Goal: Find specific page/section: Find specific page/section

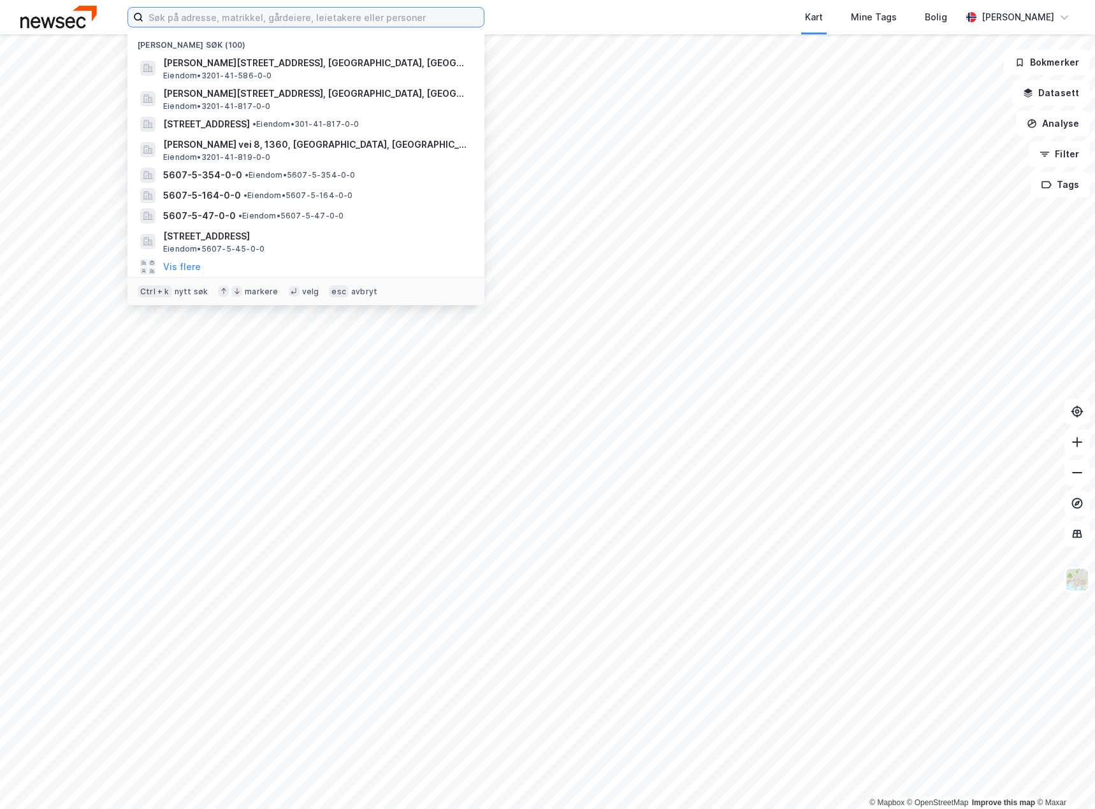
click at [184, 18] on input at bounding box center [313, 17] width 340 height 19
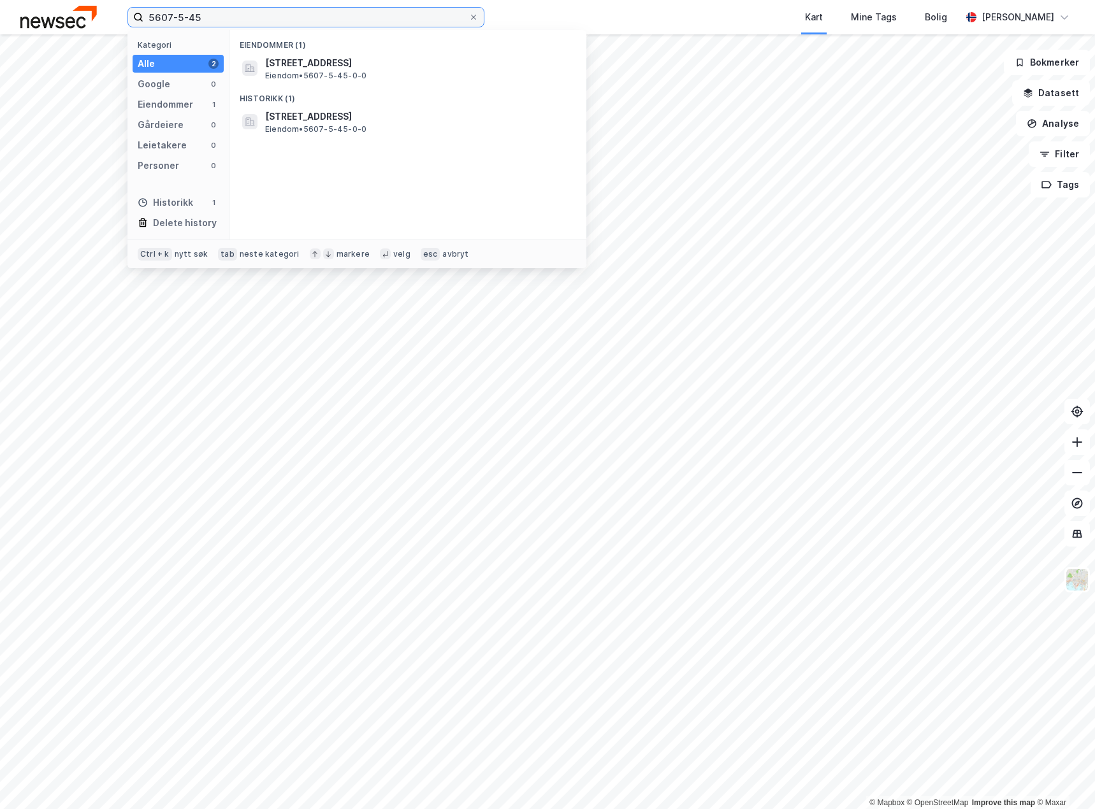
type input "5607-5-45"
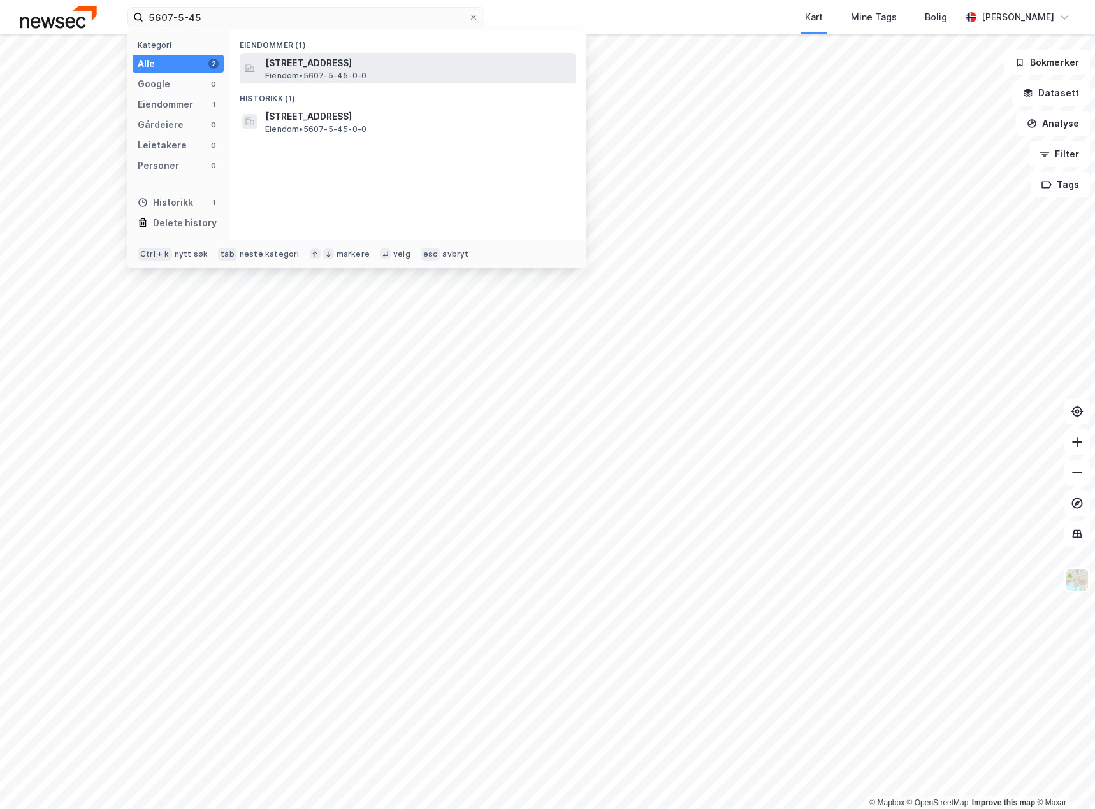
click at [327, 69] on span "[STREET_ADDRESS]" at bounding box center [418, 62] width 306 height 15
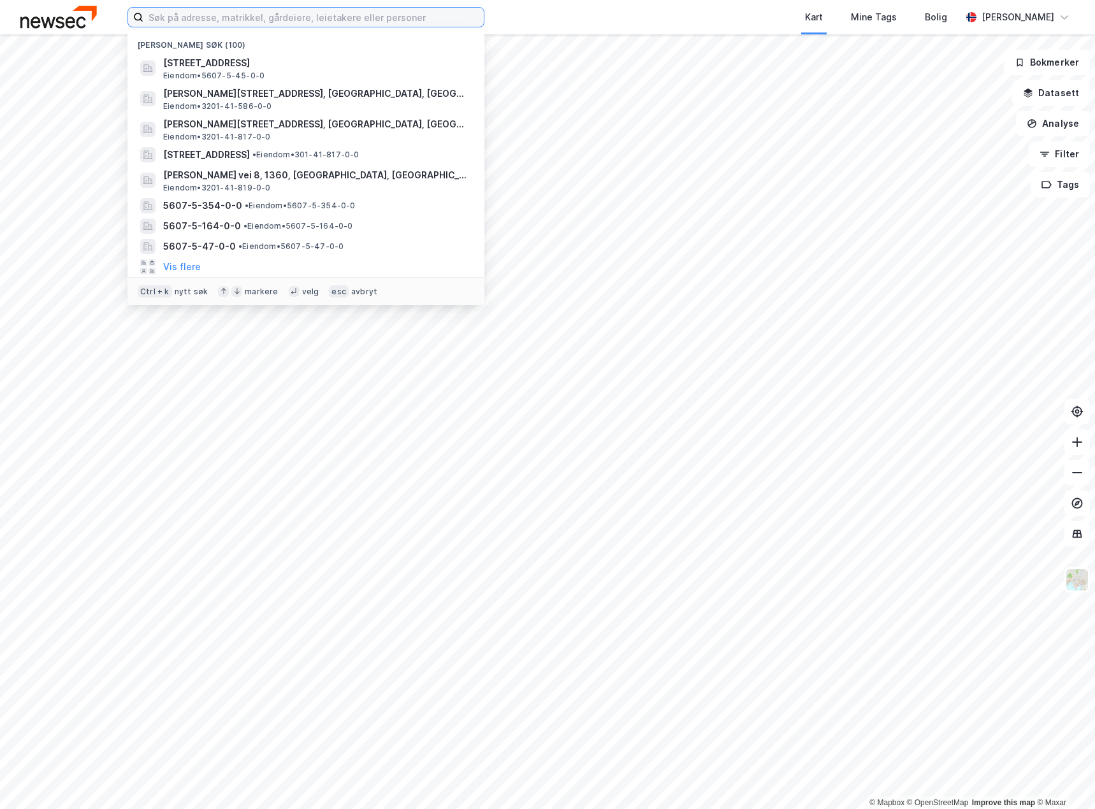
click at [241, 20] on input at bounding box center [313, 17] width 340 height 19
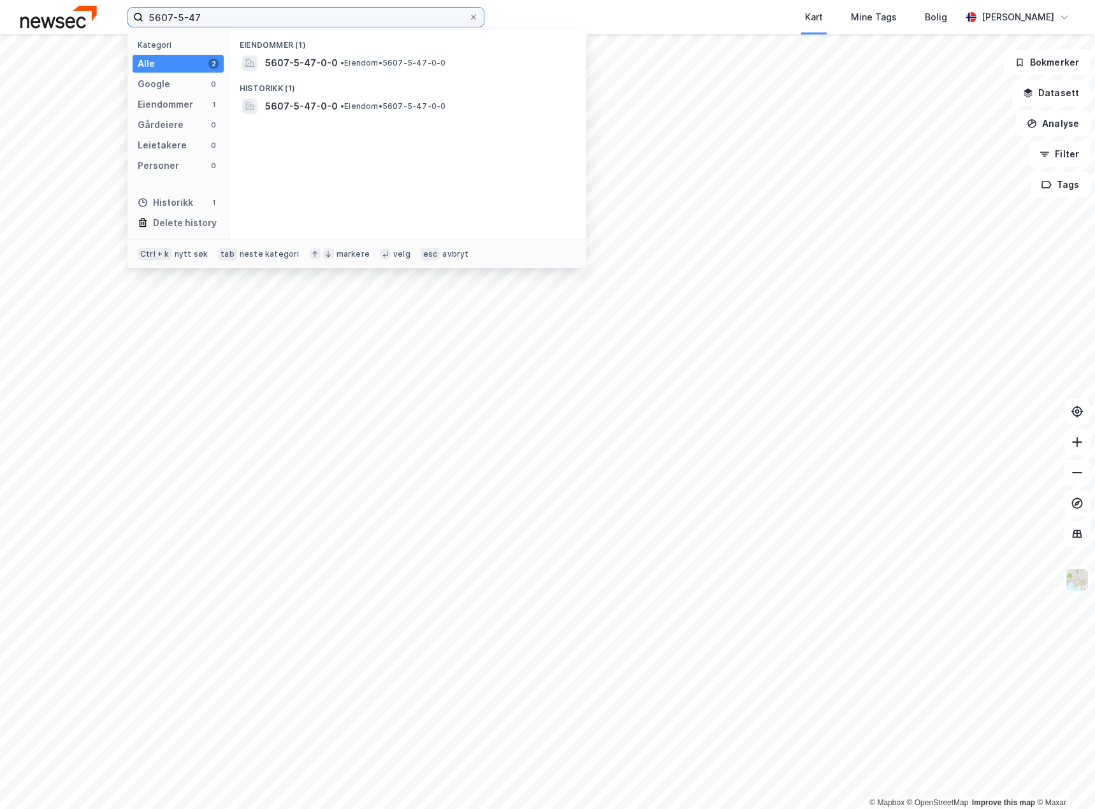
type input "5607-5-47"
click at [380, 70] on div "5607-5-47-0-0 • Eiendom • 5607-5-47-0-0" at bounding box center [419, 62] width 308 height 15
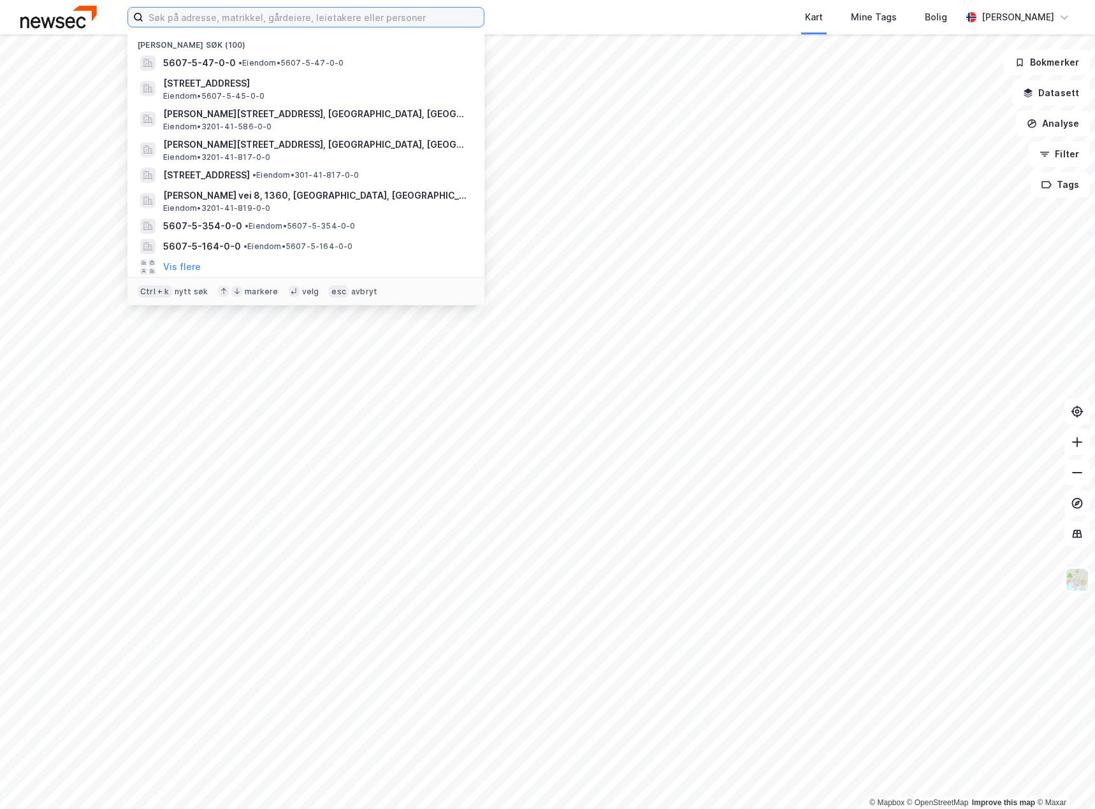
click at [250, 16] on input at bounding box center [313, 17] width 340 height 19
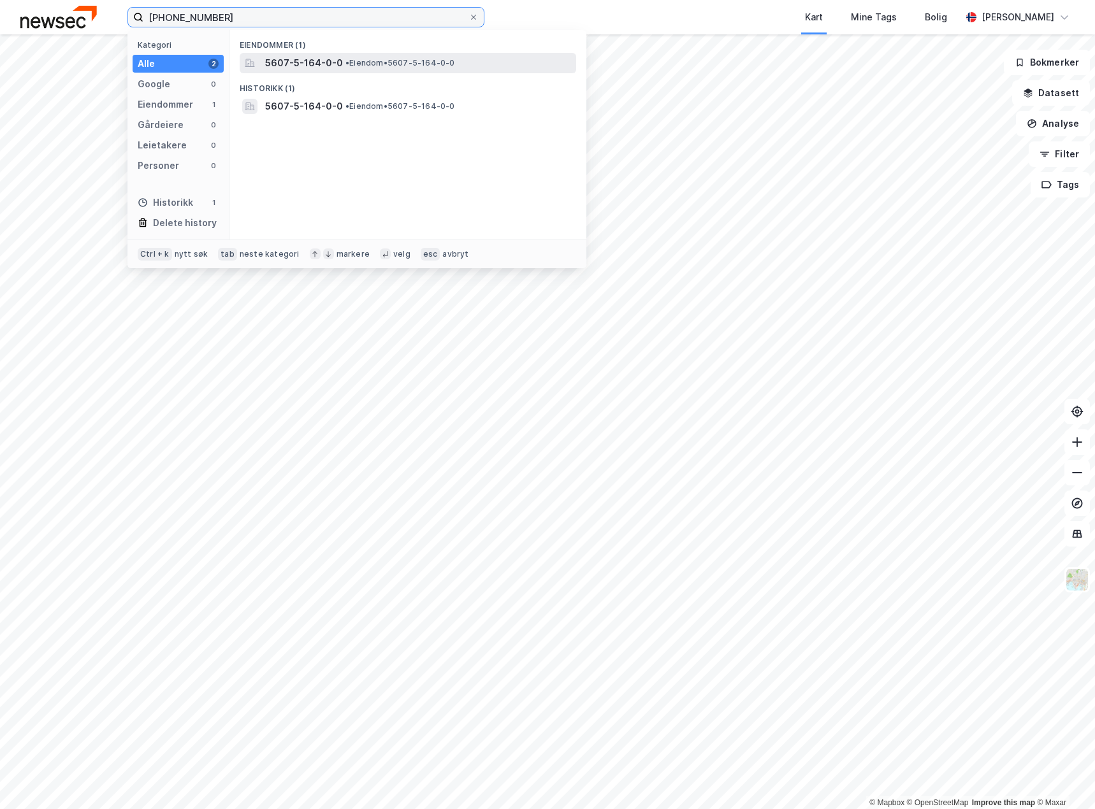
type input "5607-5-164"
click at [355, 69] on div "5607-5-164-0-0 • Eiendom • 5607-5-164-0-0" at bounding box center [419, 62] width 308 height 15
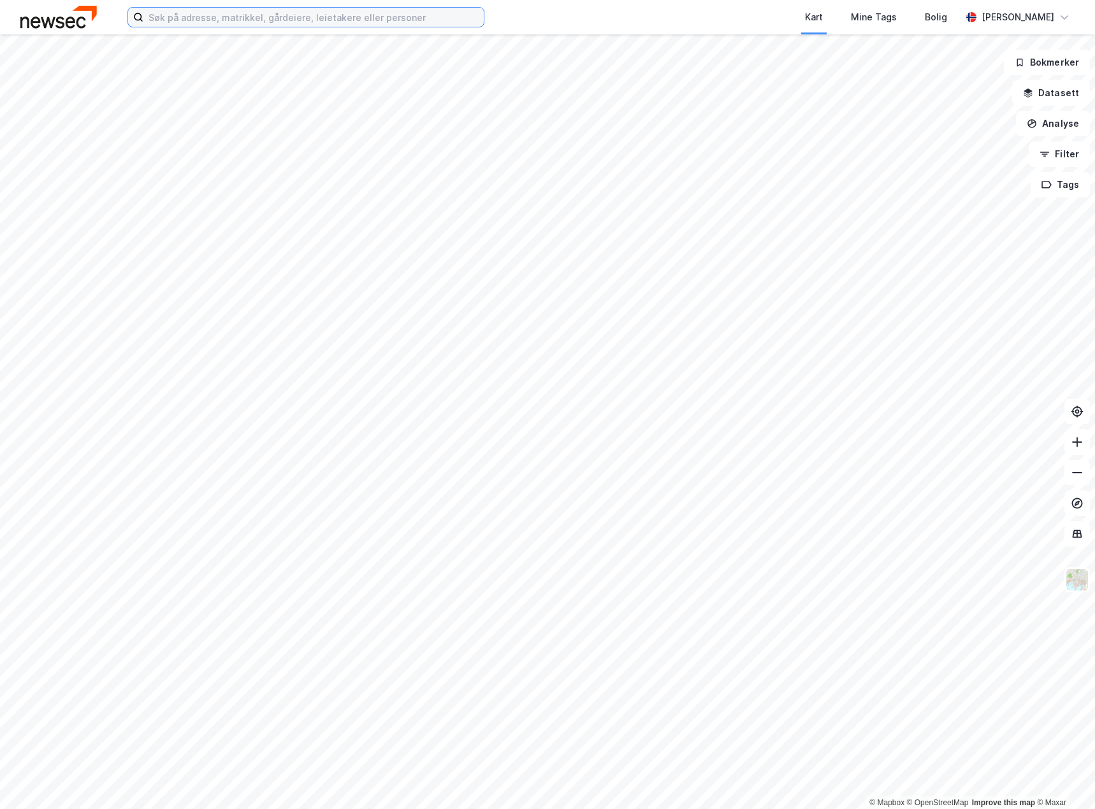
click at [249, 16] on input at bounding box center [313, 17] width 340 height 19
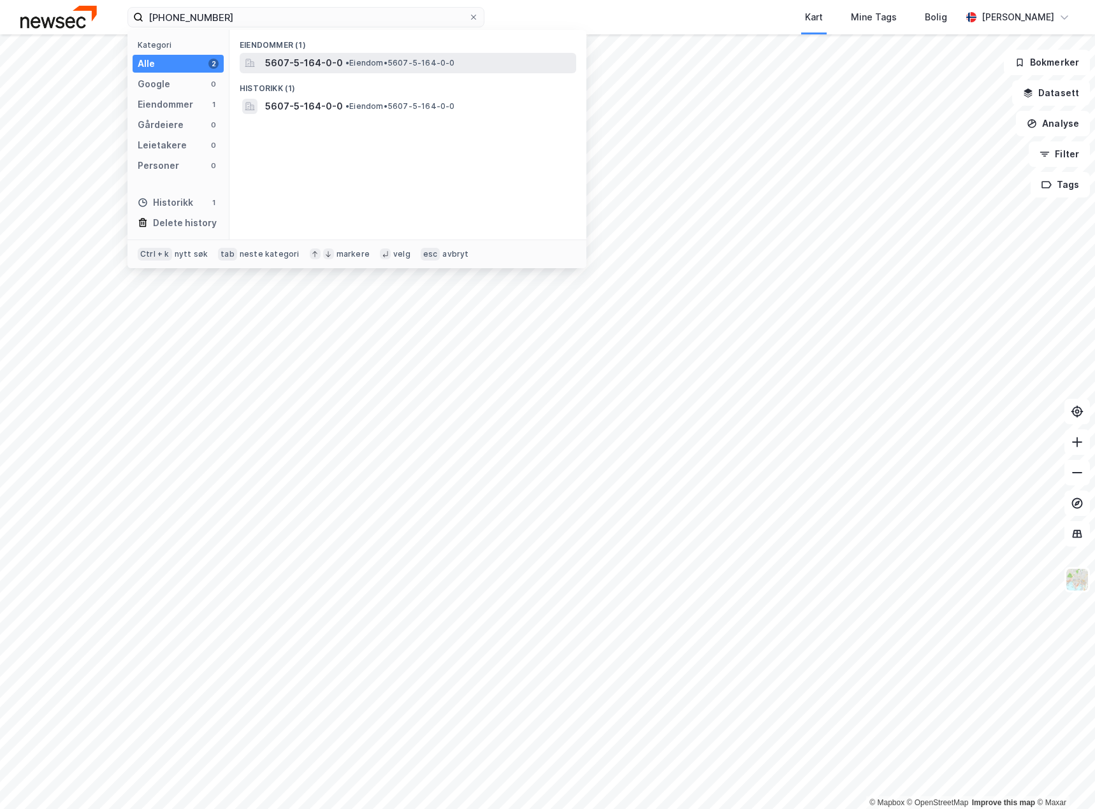
click at [345, 64] on span "•" at bounding box center [347, 63] width 4 height 10
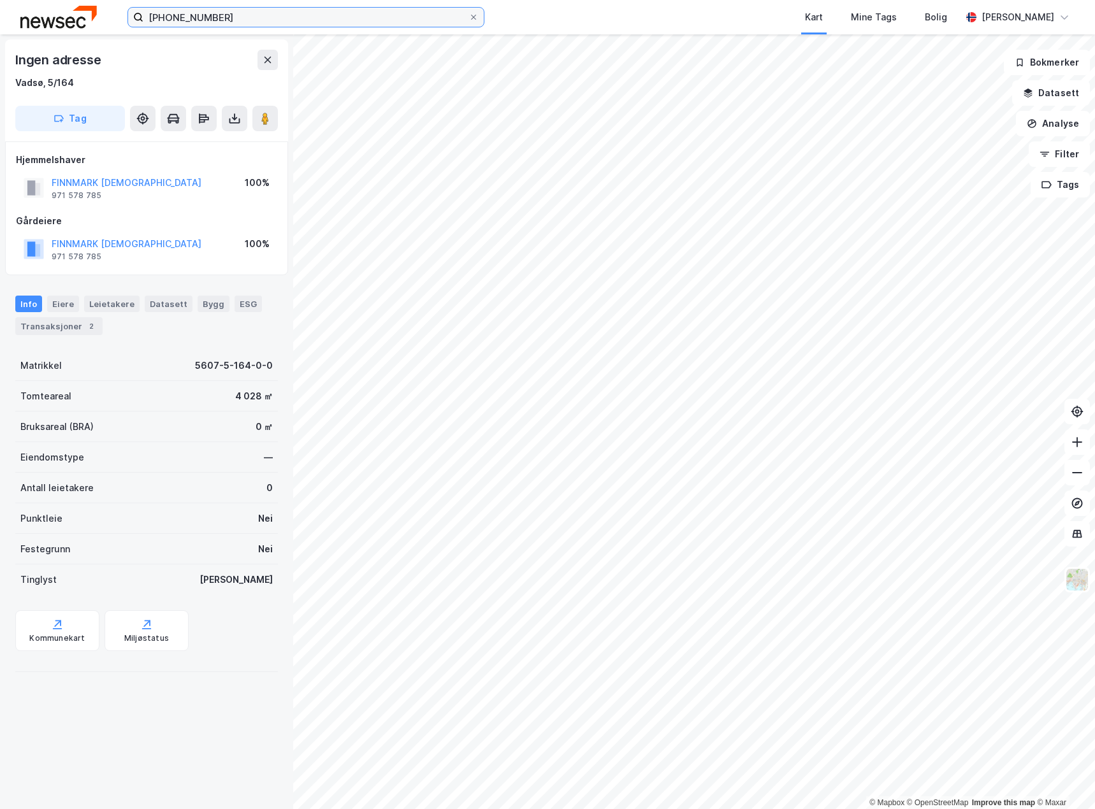
click at [226, 15] on input "[PHONE_NUMBER]" at bounding box center [305, 17] width 325 height 19
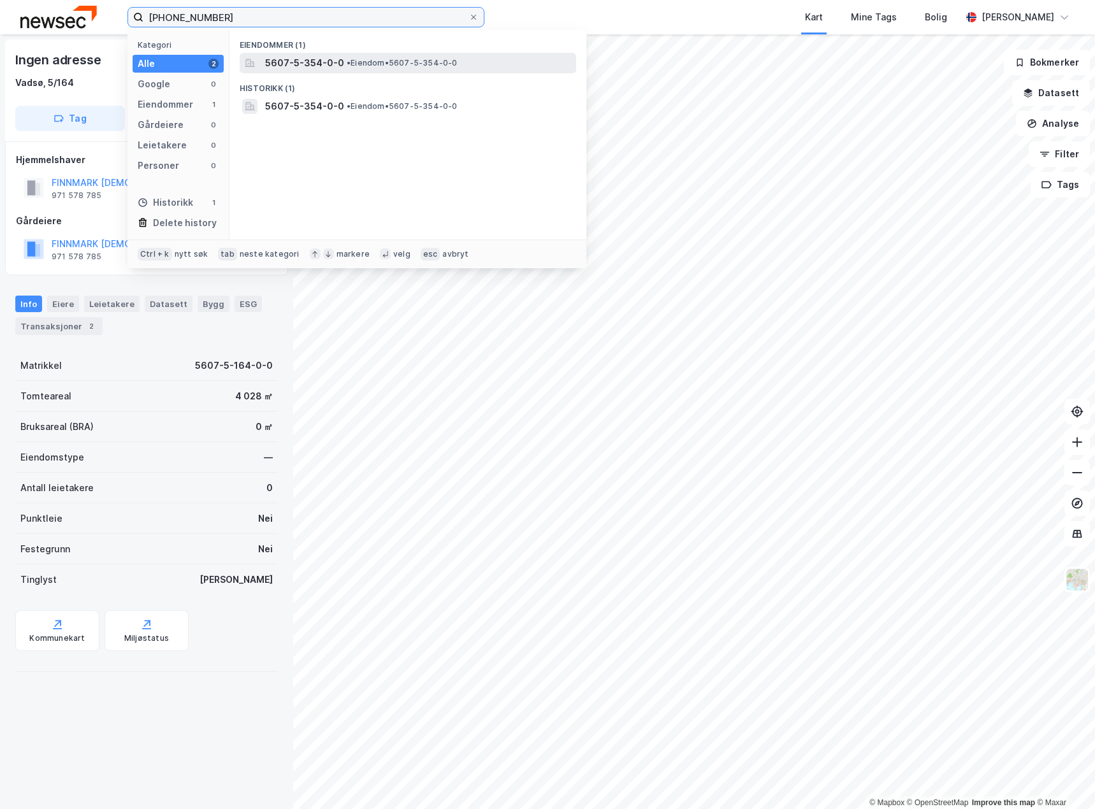
type input "[PHONE_NUMBER]"
click at [324, 67] on span "5607-5-354-0-0" at bounding box center [304, 62] width 79 height 15
